Goal: Information Seeking & Learning: Learn about a topic

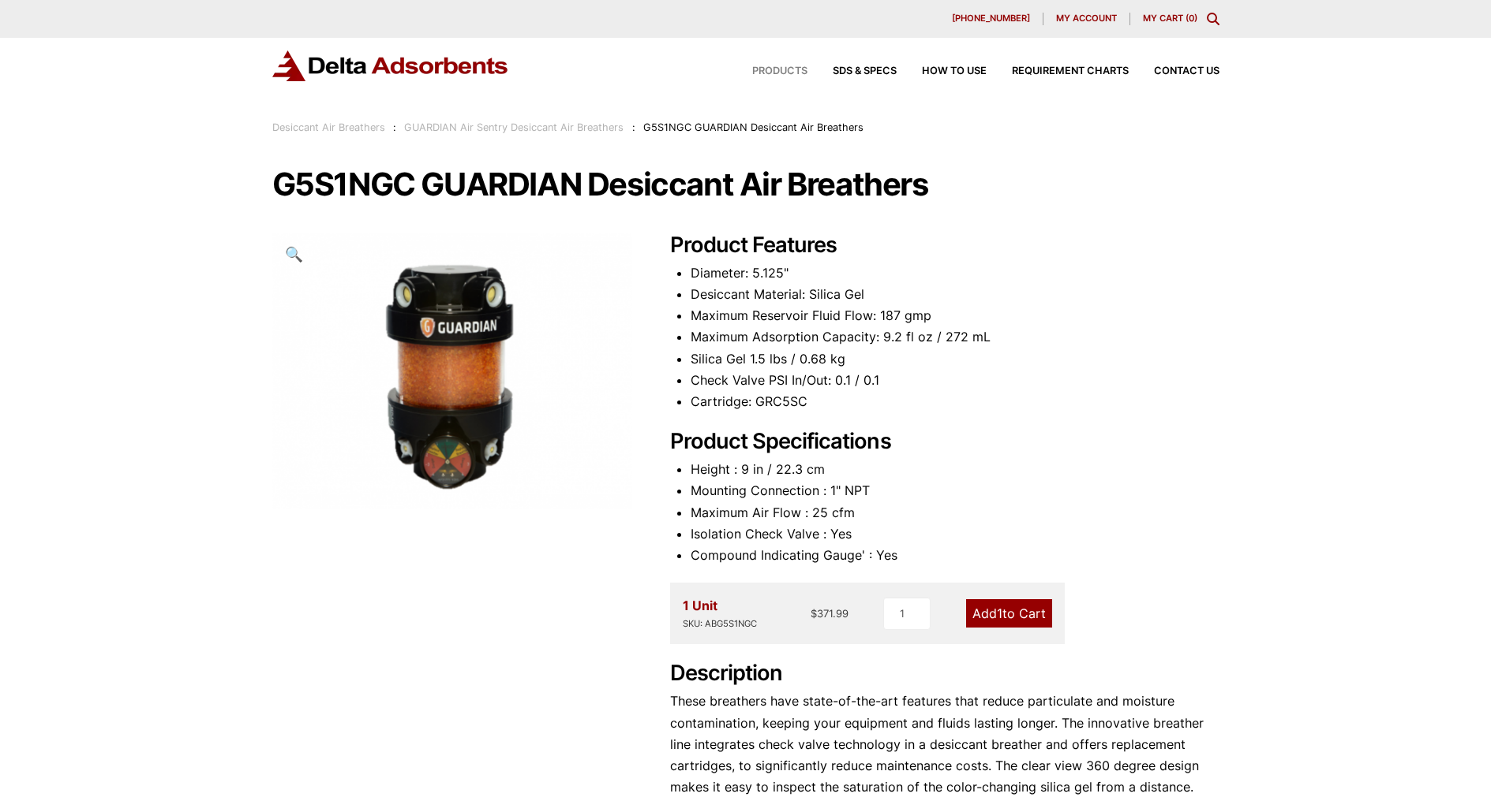
click at [778, 70] on span "Products" at bounding box center [779, 71] width 55 height 10
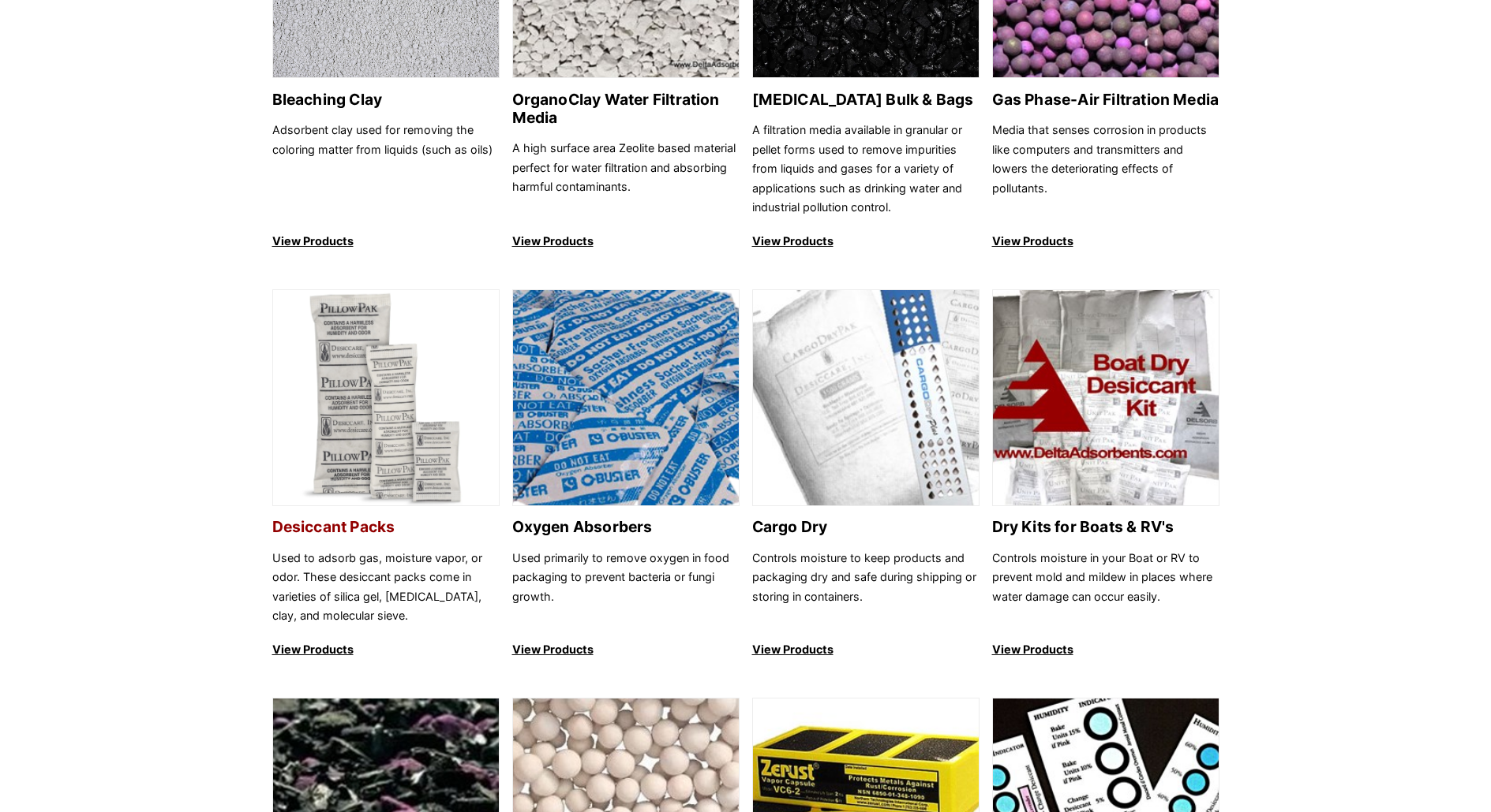
scroll to position [788, 0]
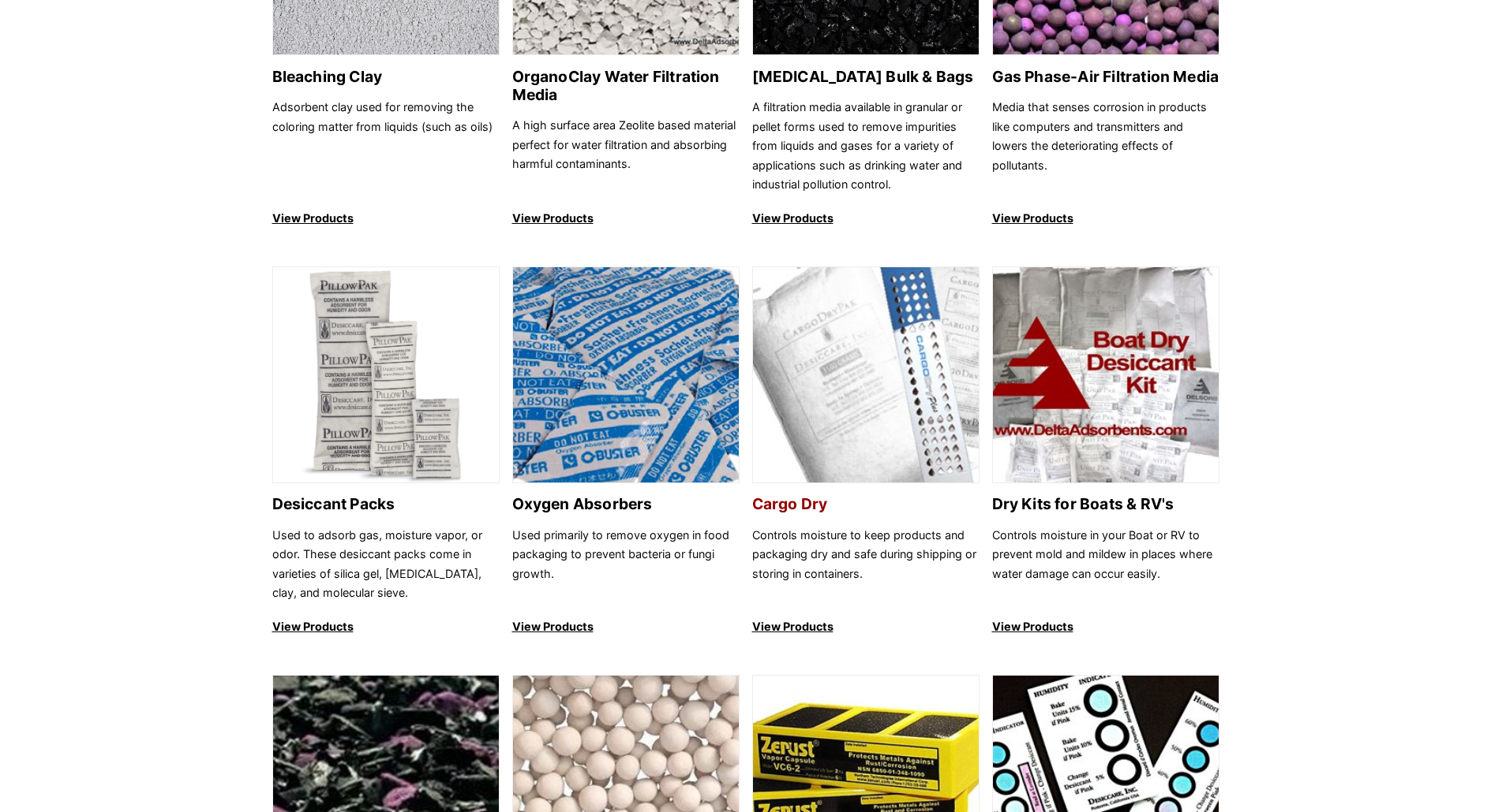
click at [795, 500] on h2 "Cargo Dry" at bounding box center [866, 504] width 227 height 18
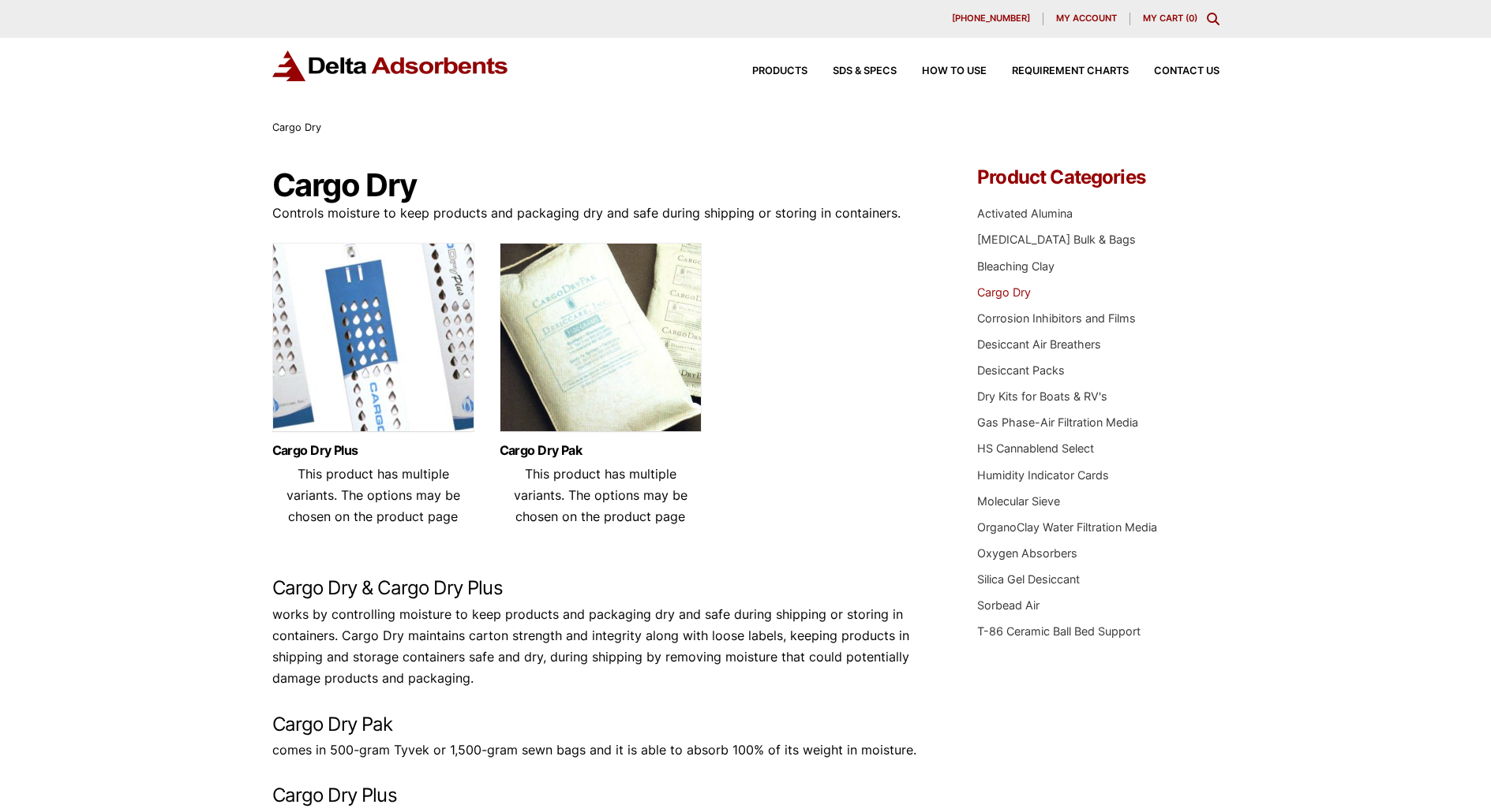
click at [641, 345] on img at bounding box center [601, 341] width 202 height 197
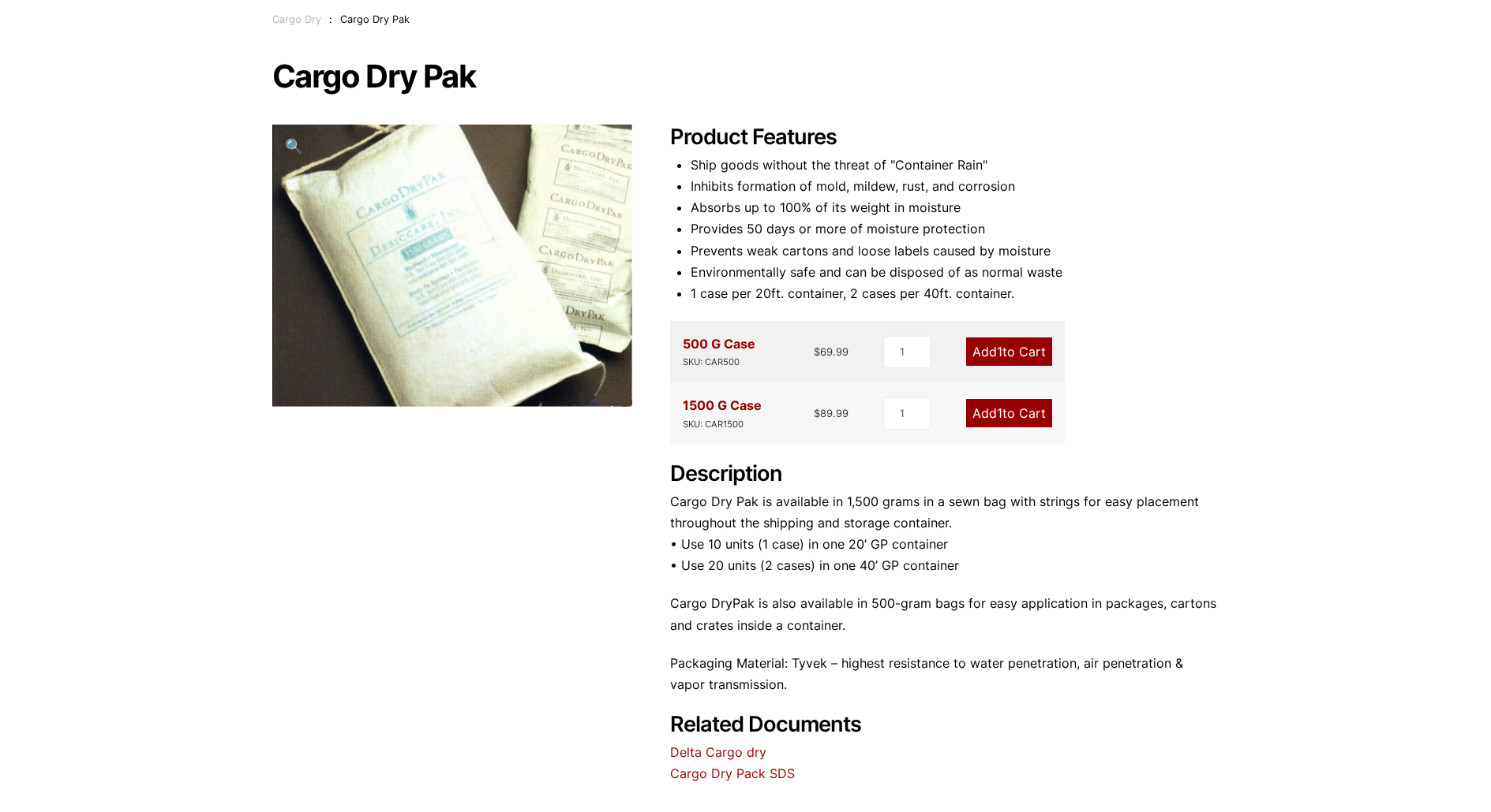
scroll to position [316, 0]
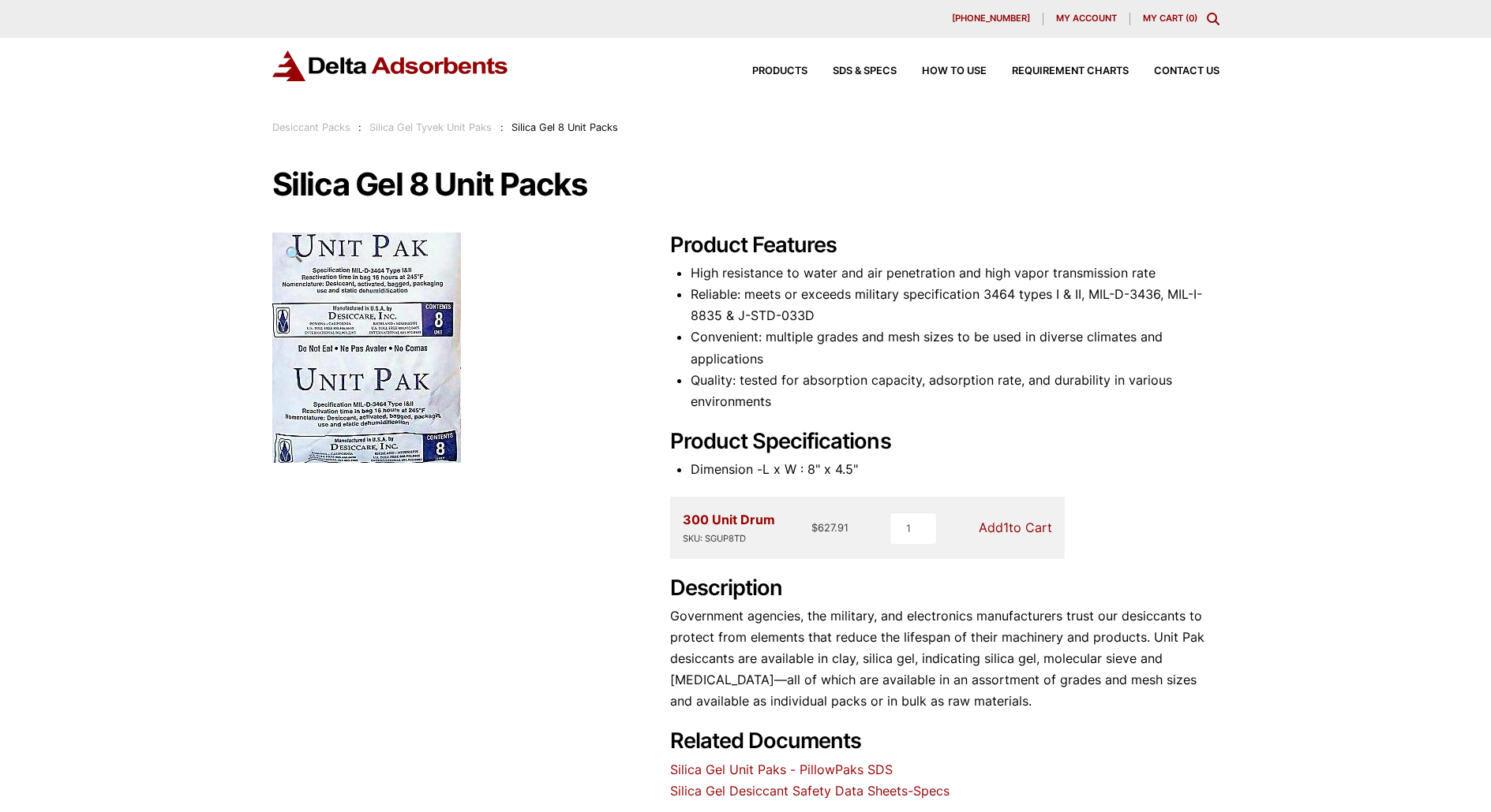
drag, startPoint x: 1293, startPoint y: 329, endPoint x: 1283, endPoint y: 329, distance: 10.0
click at [1285, 328] on div "Our website has detected that you are using an outdated browser that will preve…" at bounding box center [746, 591] width 1491 height 1182
drag, startPoint x: 1090, startPoint y: 293, endPoint x: 1156, endPoint y: 296, distance: 66.1
click at [1156, 296] on li "Reliable: meets or exceeds military specification 3464 types I & II, MIL-D-3436…" at bounding box center [955, 305] width 529 height 42
click at [1139, 317] on li "Reliable: meets or exceeds military specification 3464 types I & II, MIL-D-3436…" at bounding box center [955, 305] width 529 height 42
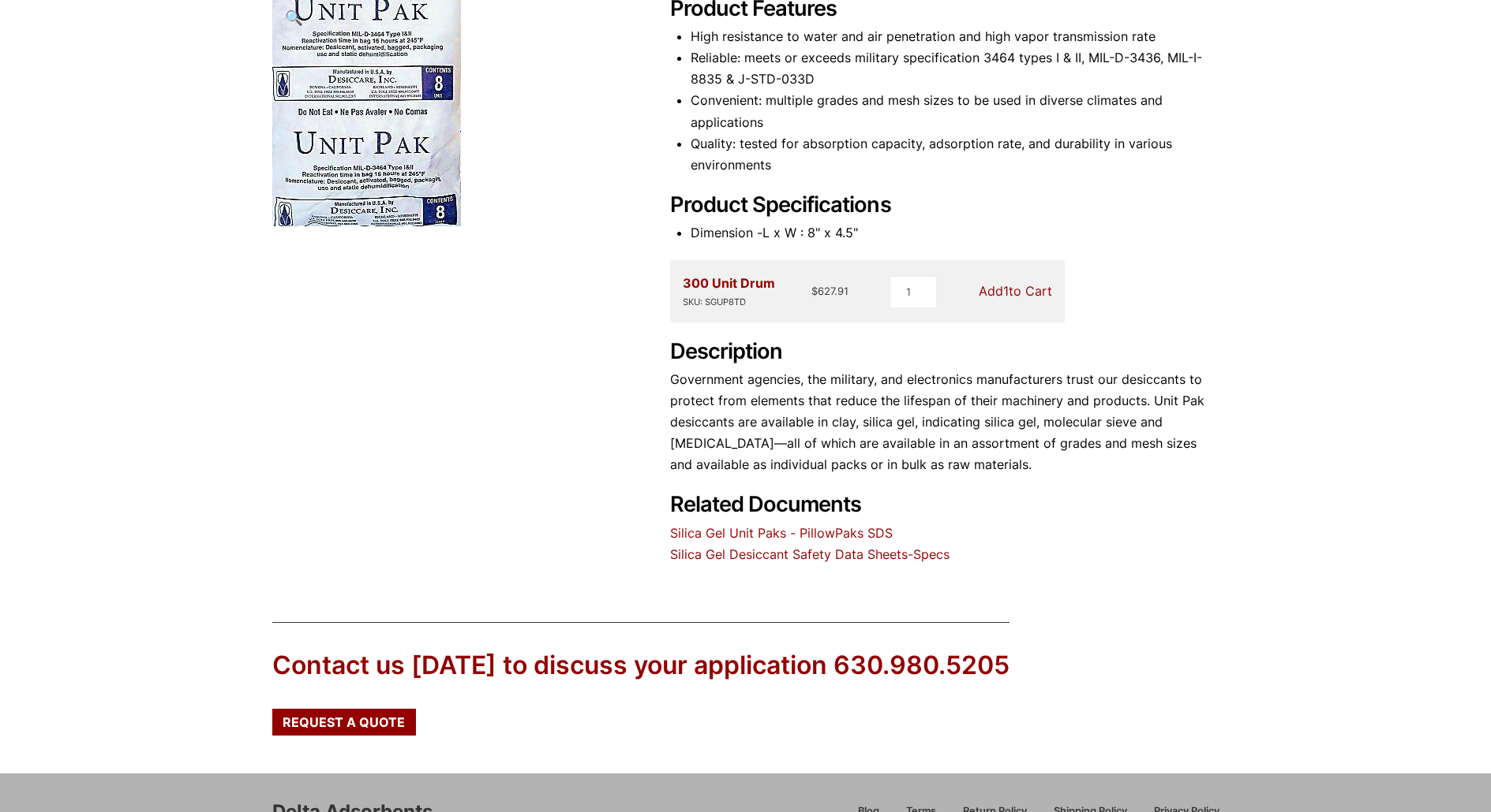
scroll to position [316, 0]
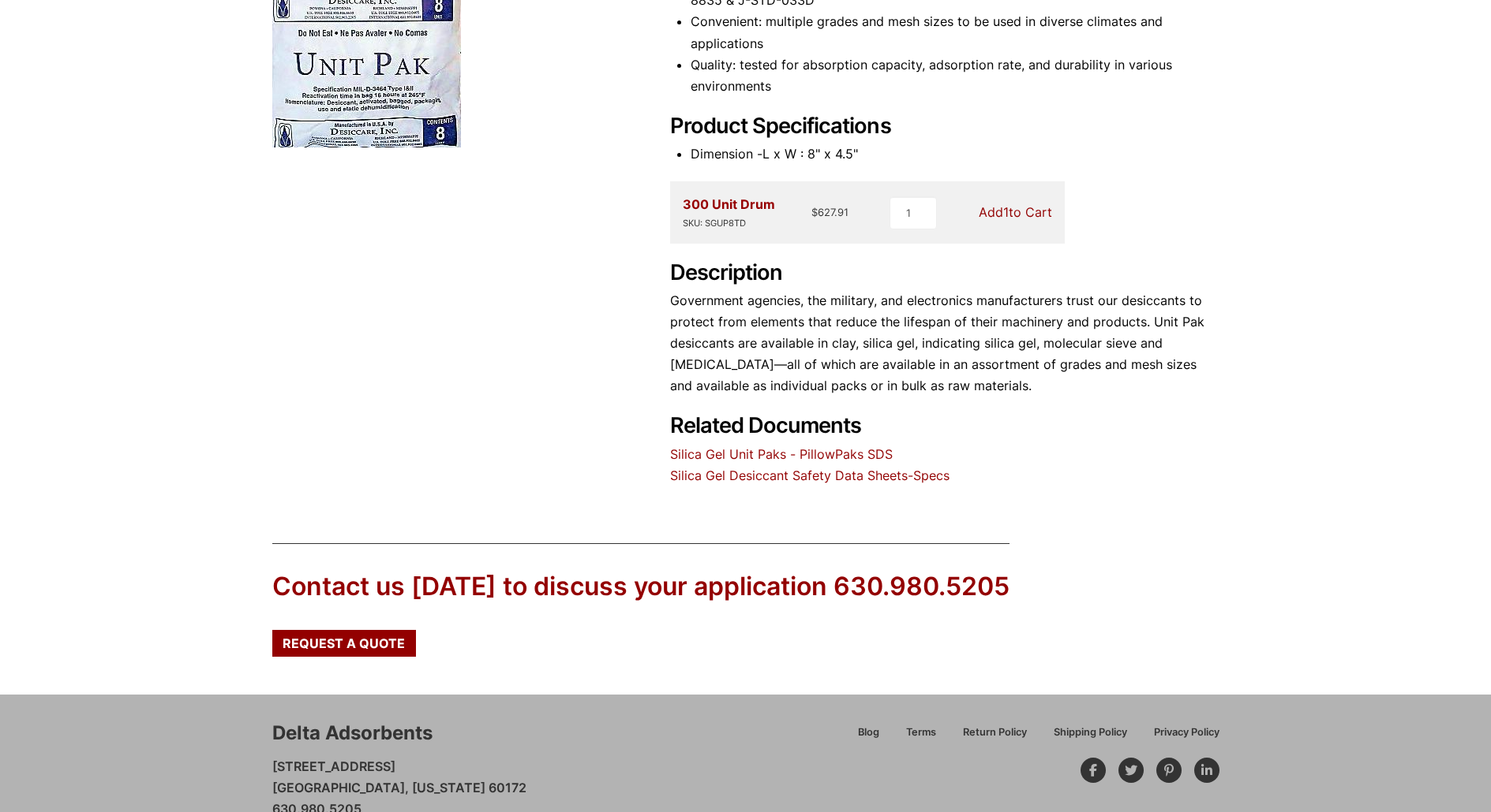
click at [841, 452] on link "Silica Gel Unit Paks - PillowPaks SDS" at bounding box center [781, 454] width 223 height 16
